Goal: Transaction & Acquisition: Purchase product/service

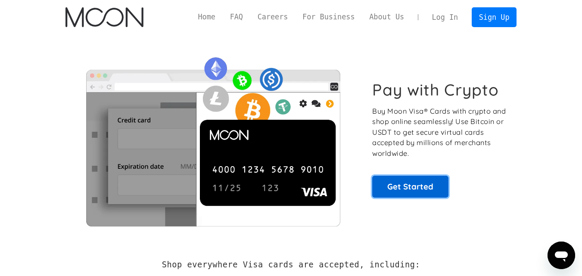
click at [425, 185] on link "Get Started" at bounding box center [410, 187] width 76 height 22
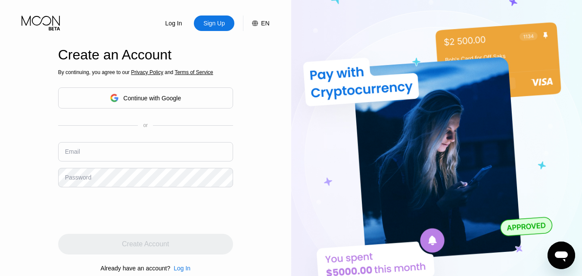
click at [154, 95] on div "Continue with Google" at bounding box center [152, 98] width 58 height 7
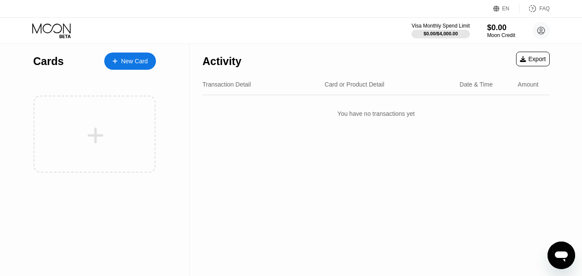
click at [125, 63] on div "New Card" at bounding box center [134, 61] width 27 height 7
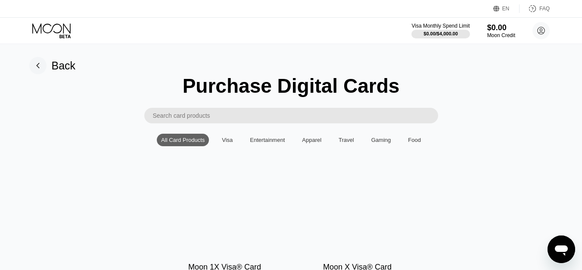
click at [234, 143] on div "Visa" at bounding box center [227, 140] width 19 height 13
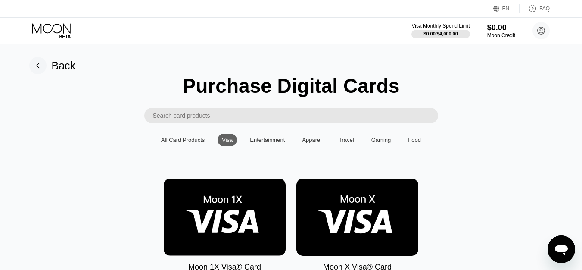
scroll to position [86, 0]
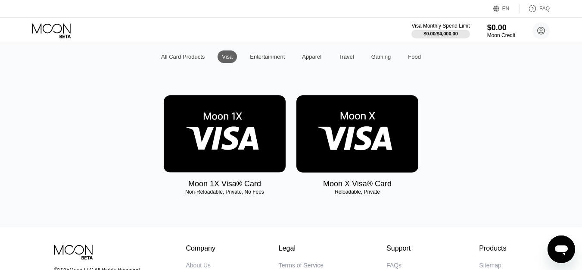
click at [195, 59] on div "All Card Products" at bounding box center [183, 56] width 44 height 6
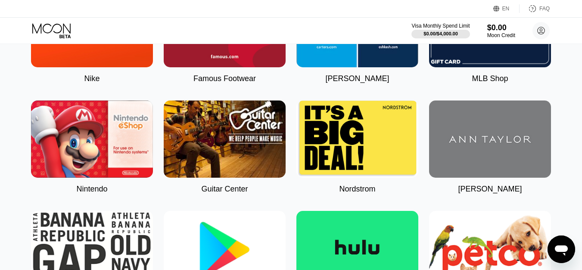
scroll to position [129, 0]
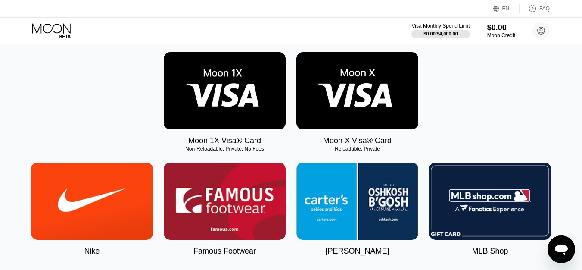
click at [226, 105] on img at bounding box center [225, 90] width 122 height 77
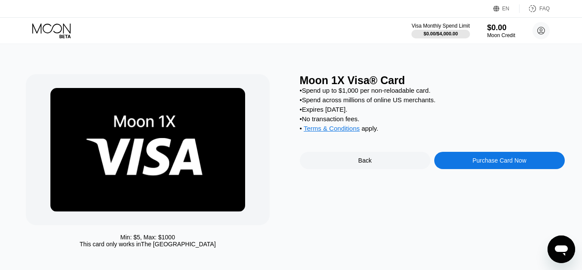
click at [483, 164] on div "Purchase Card Now" at bounding box center [500, 160] width 54 height 7
